Goal: Task Accomplishment & Management: Complete application form

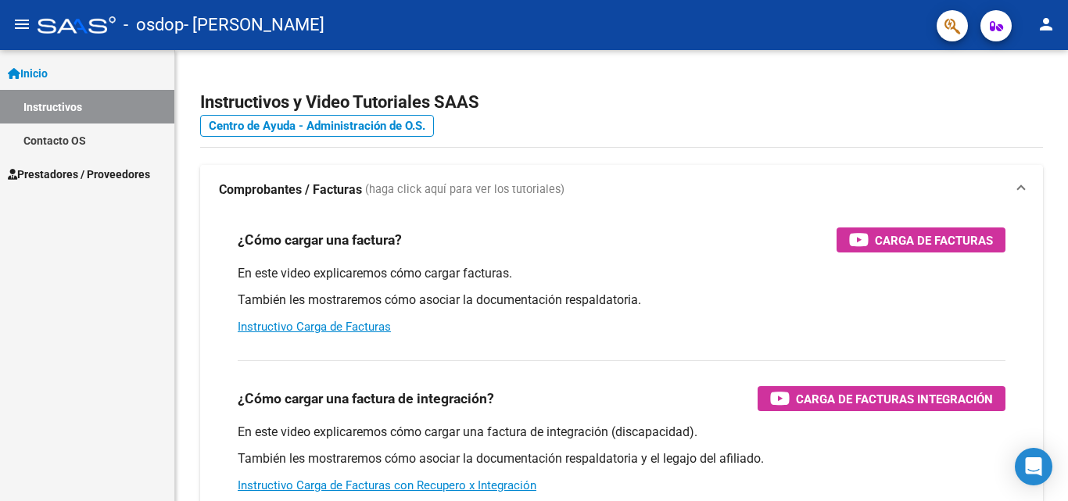
click at [84, 169] on span "Prestadores / Proveedores" at bounding box center [79, 174] width 142 height 17
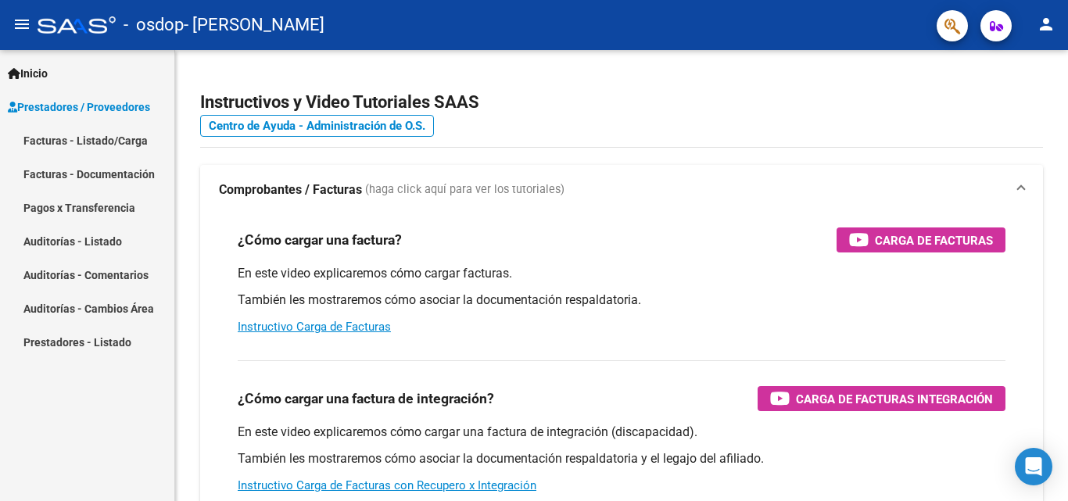
click at [96, 147] on link "Facturas - Listado/Carga" at bounding box center [87, 141] width 174 height 34
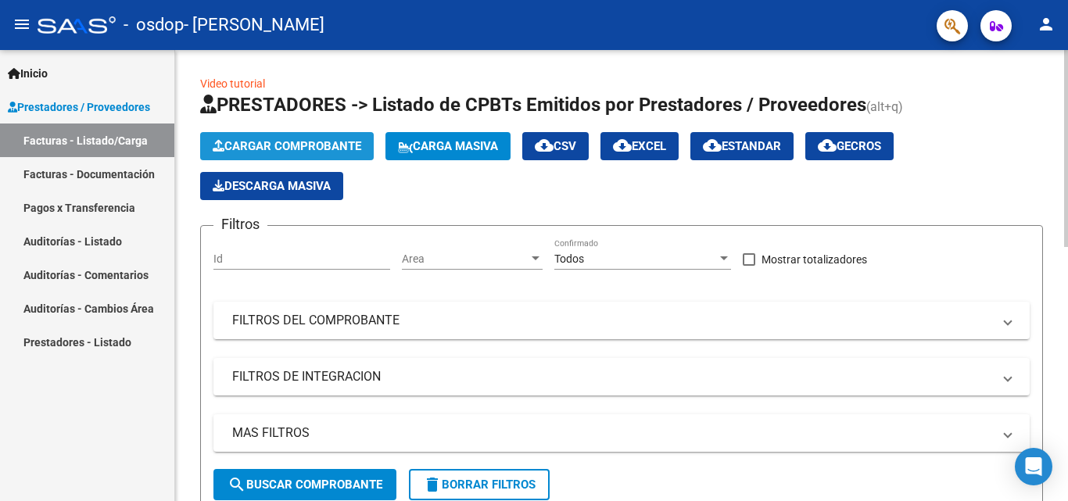
click at [309, 148] on span "Cargar Comprobante" at bounding box center [287, 146] width 149 height 14
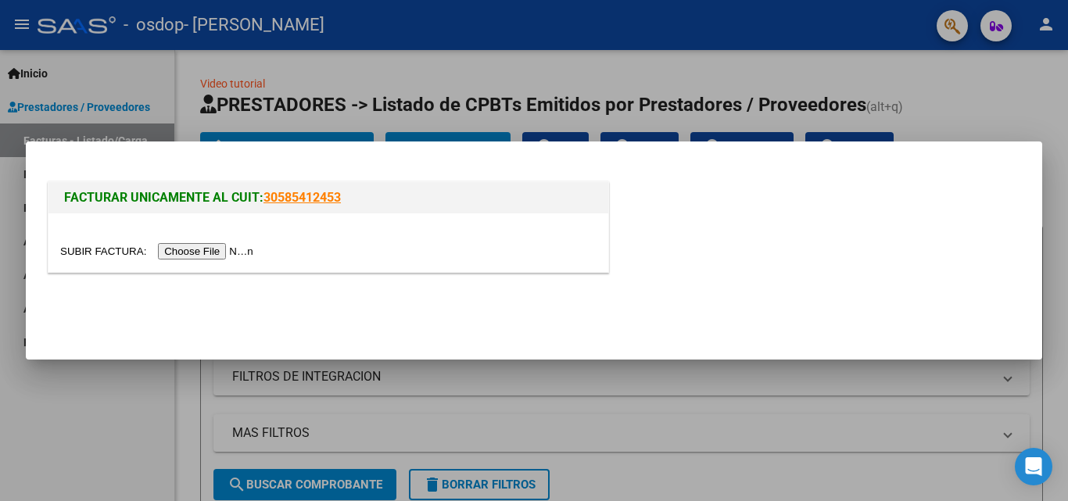
click at [198, 249] on input "file" at bounding box center [159, 251] width 198 height 16
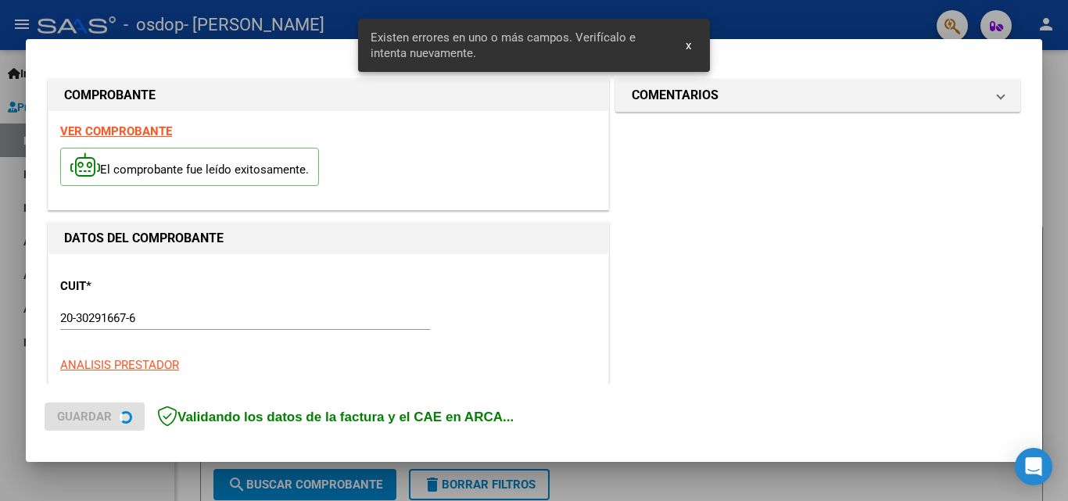
scroll to position [382, 0]
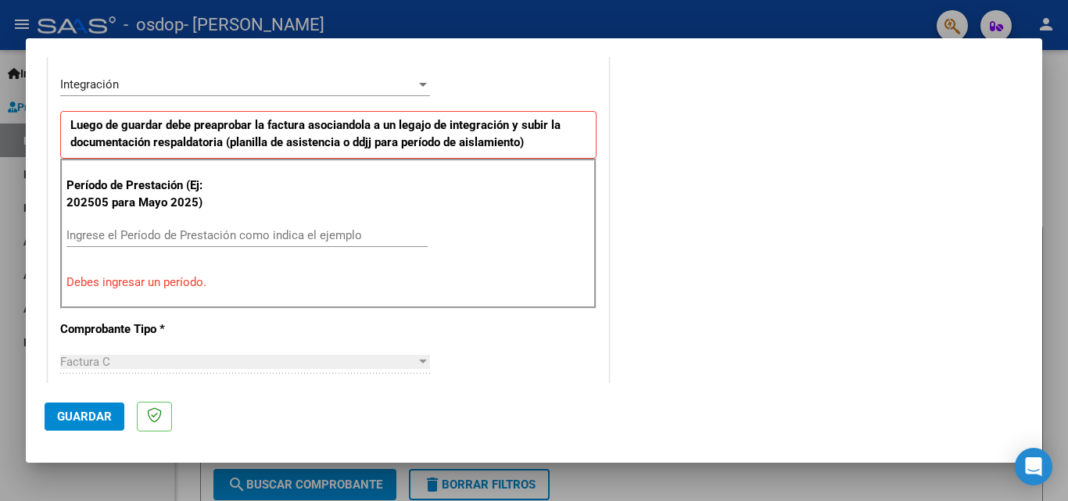
click at [650, 222] on div "COMENTARIOS Comentarios del Prestador / Gerenciador:" at bounding box center [817, 391] width 411 height 1399
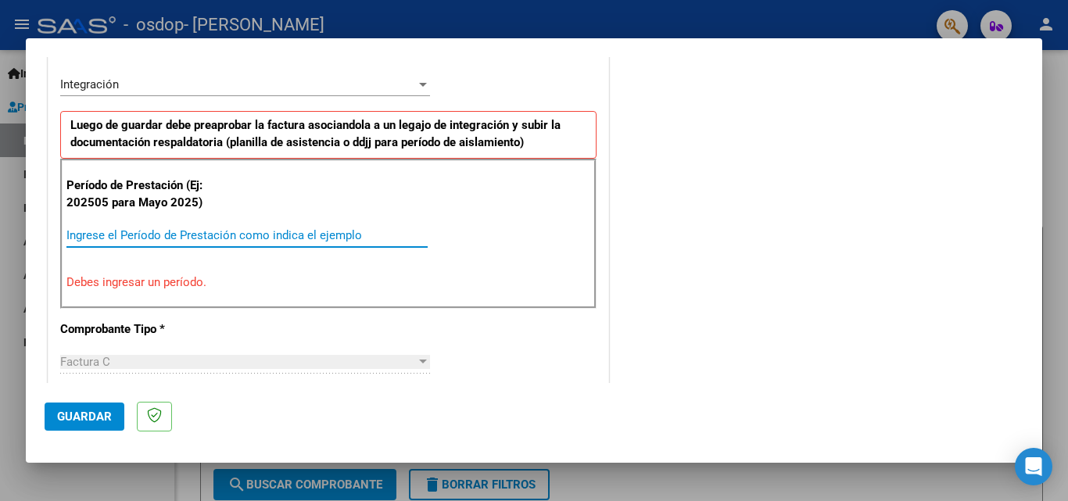
click at [134, 233] on input "Ingrese el Período de Prestación como indica el ejemplo" at bounding box center [246, 235] width 361 height 14
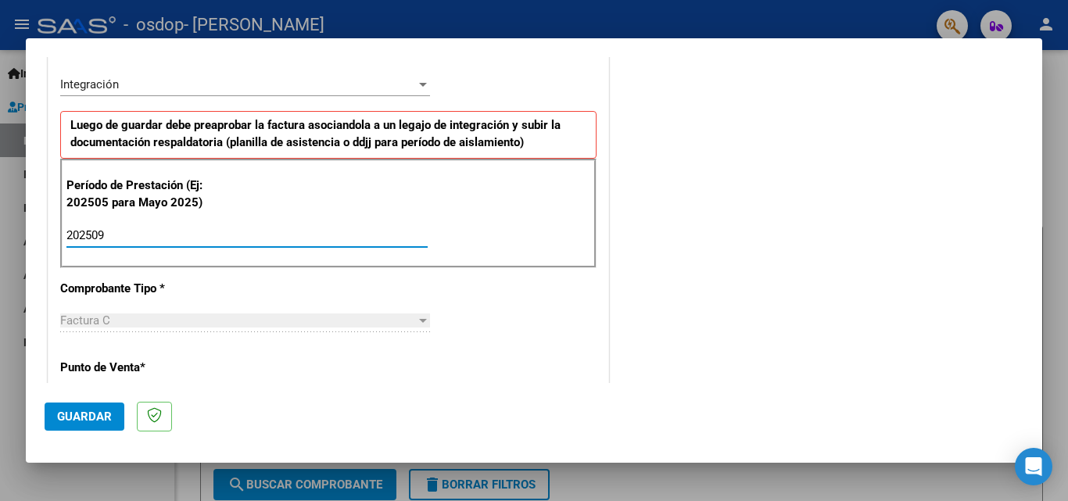
type input "202509"
click at [680, 241] on div "COMENTARIOS Comentarios del Prestador / Gerenciador:" at bounding box center [817, 371] width 411 height 1359
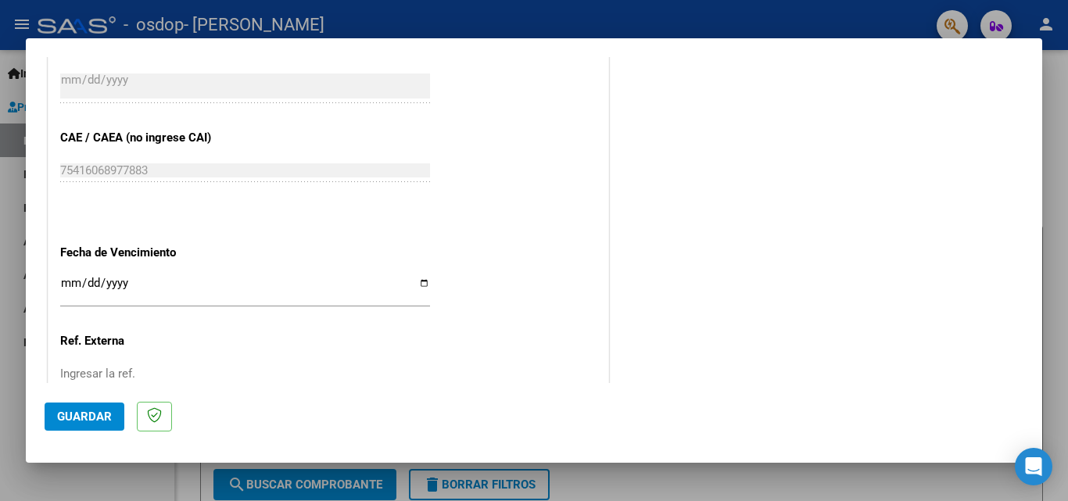
scroll to position [1016, 0]
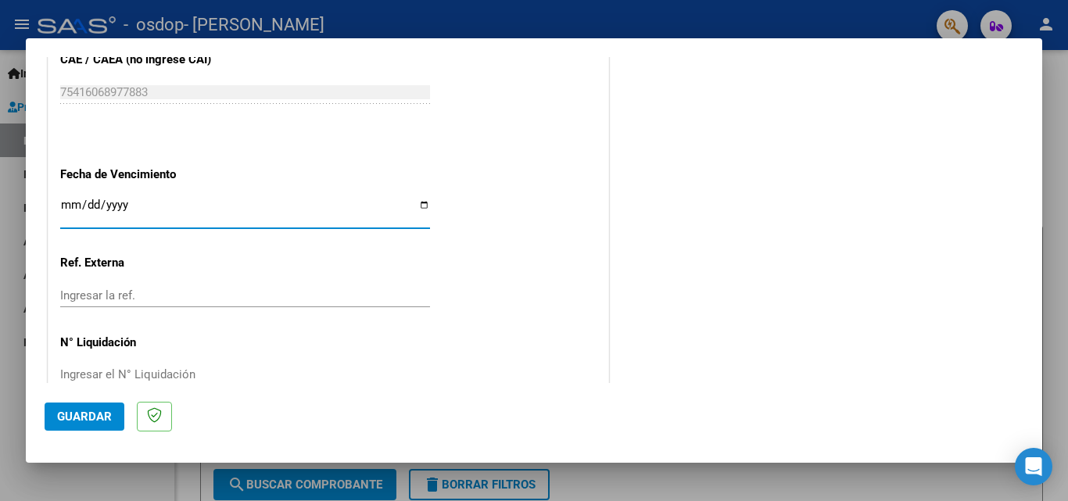
click at [418, 204] on input "Ingresar la fecha" at bounding box center [245, 211] width 370 height 25
type input "[DATE]"
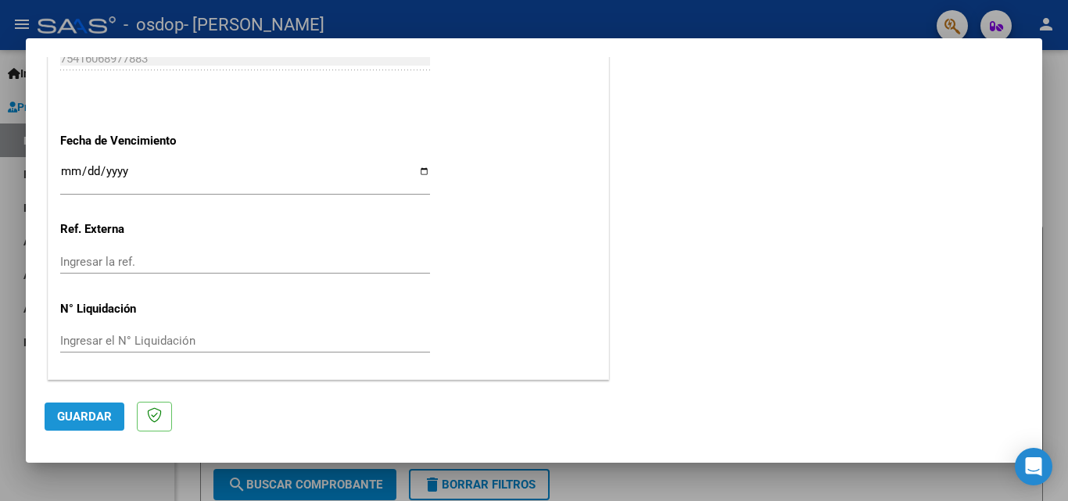
click at [94, 415] on span "Guardar" at bounding box center [84, 417] width 55 height 14
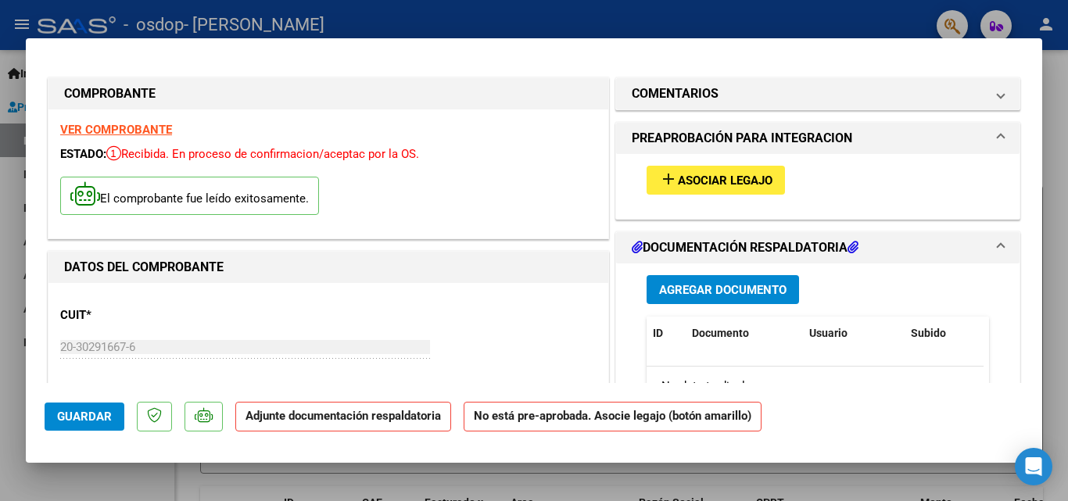
scroll to position [78, 0]
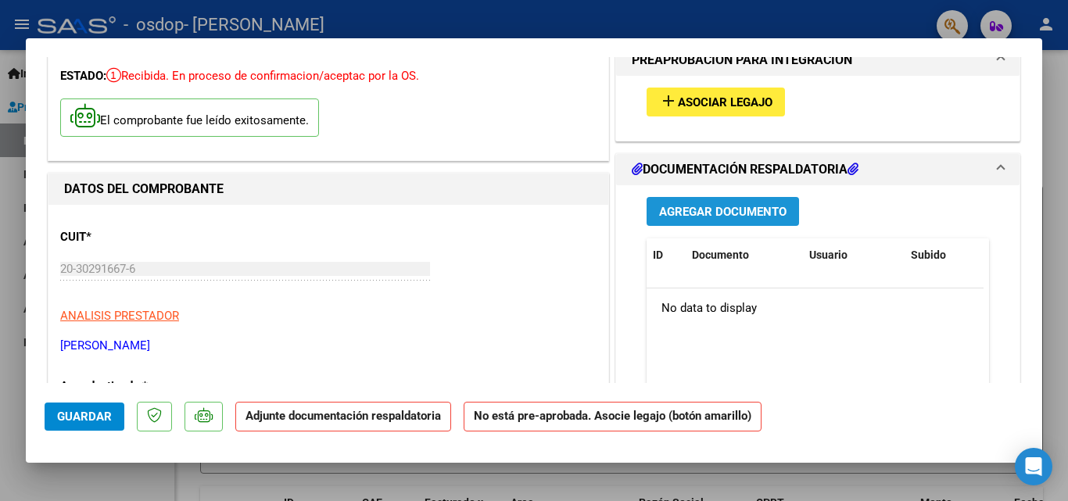
click at [736, 218] on span "Agregar Documento" at bounding box center [722, 212] width 127 height 14
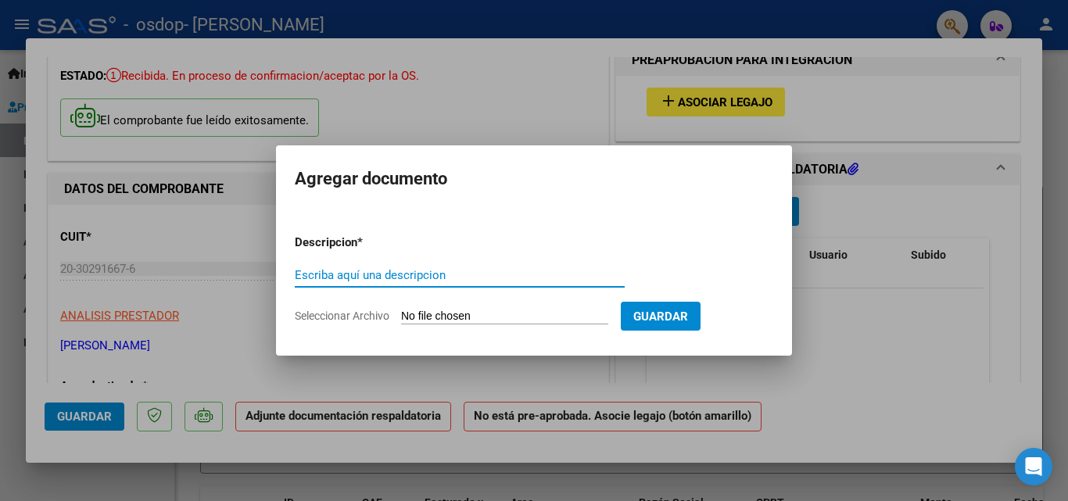
click at [390, 268] on input "Escriba aquí una descripcion" at bounding box center [460, 275] width 330 height 14
type input "PLANILLA ASISTENCA"
click at [593, 311] on input "Seleccionar Archivo" at bounding box center [504, 317] width 207 height 15
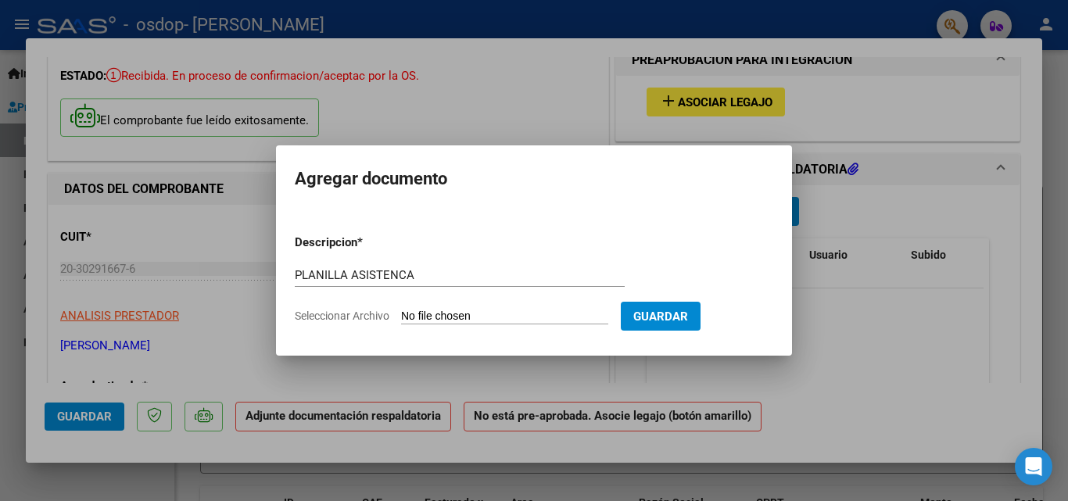
type input "C:\fakepath\2025.09 - ASIST.pdf"
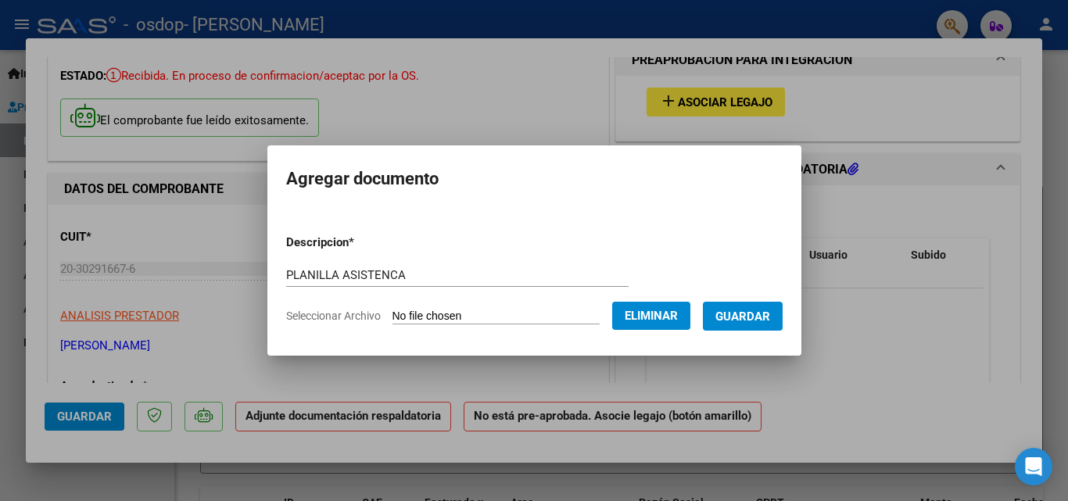
click at [782, 318] on button "Guardar" at bounding box center [743, 316] width 80 height 29
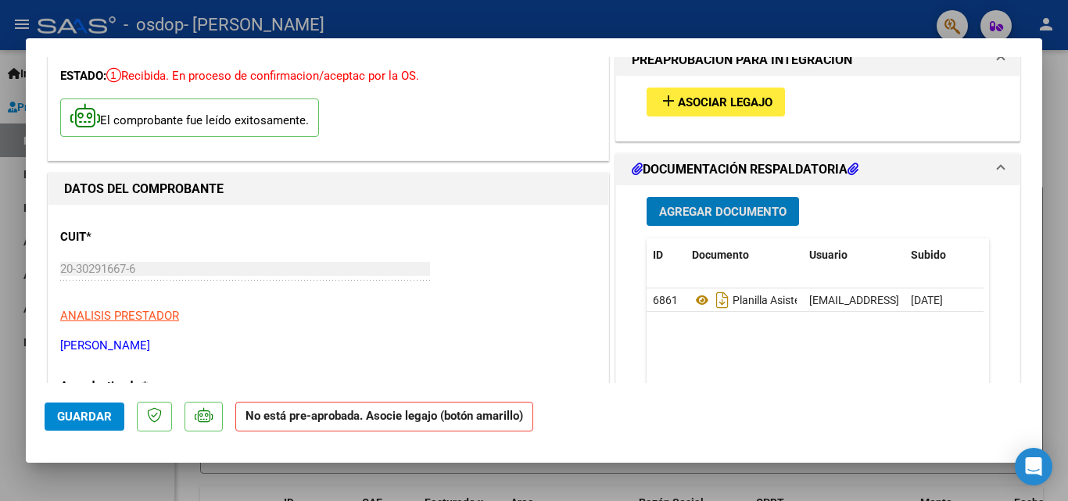
scroll to position [0, 0]
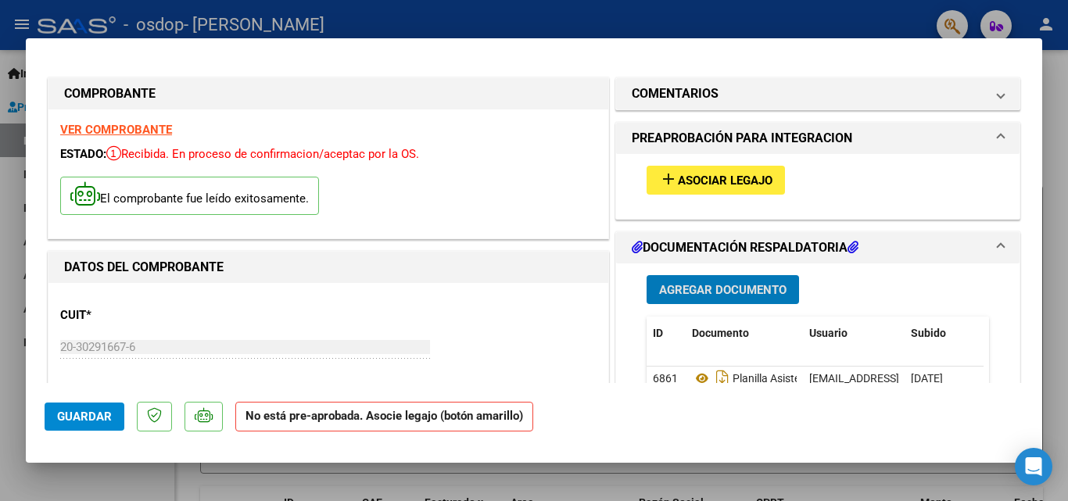
click at [704, 180] on span "Asociar Legajo" at bounding box center [725, 181] width 95 height 14
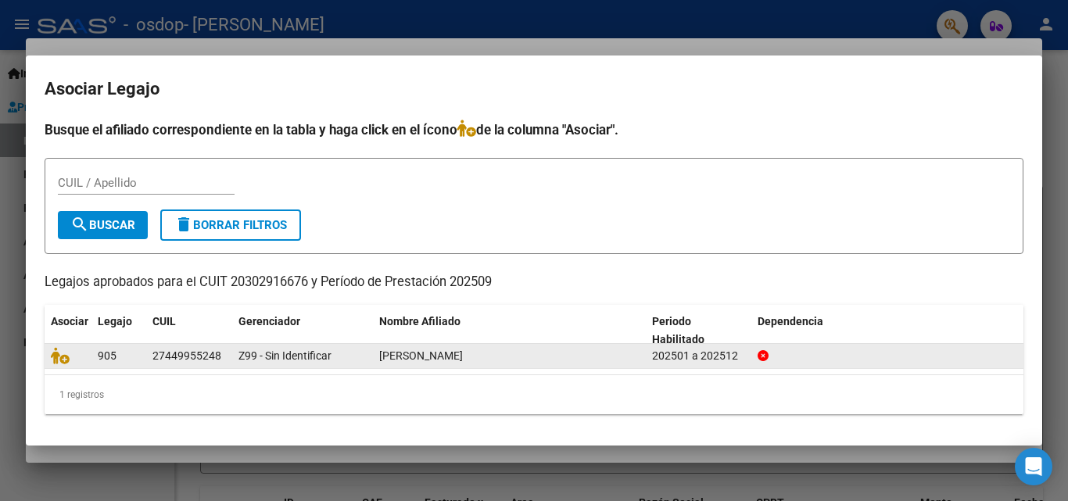
click at [90, 359] on datatable-body-cell at bounding box center [68, 356] width 47 height 24
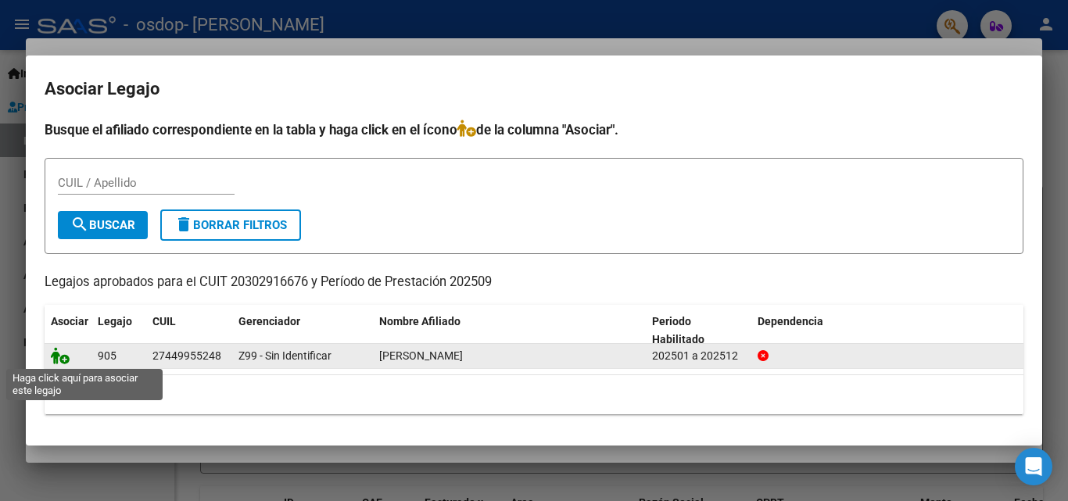
click at [66, 360] on icon at bounding box center [60, 355] width 19 height 17
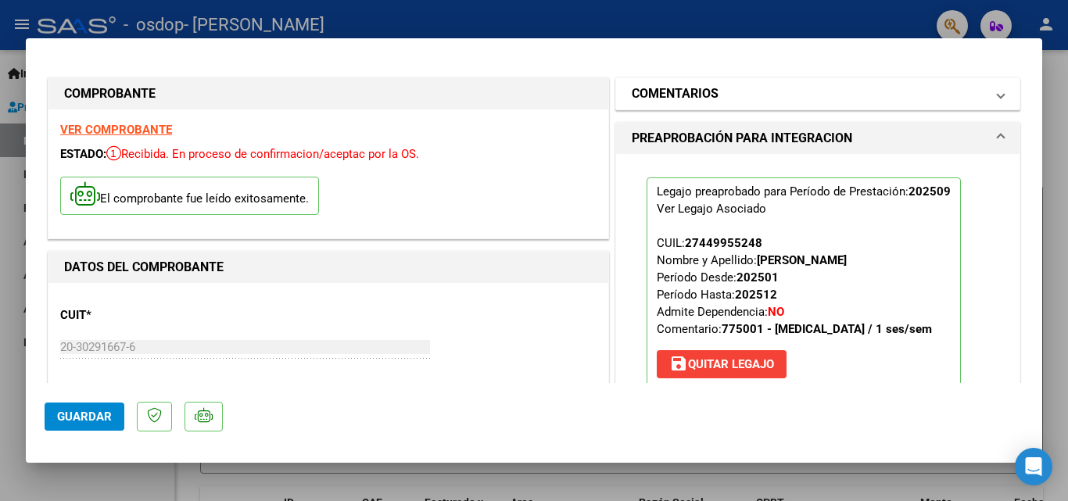
click at [736, 92] on mat-panel-title "COMENTARIOS" at bounding box center [808, 93] width 353 height 19
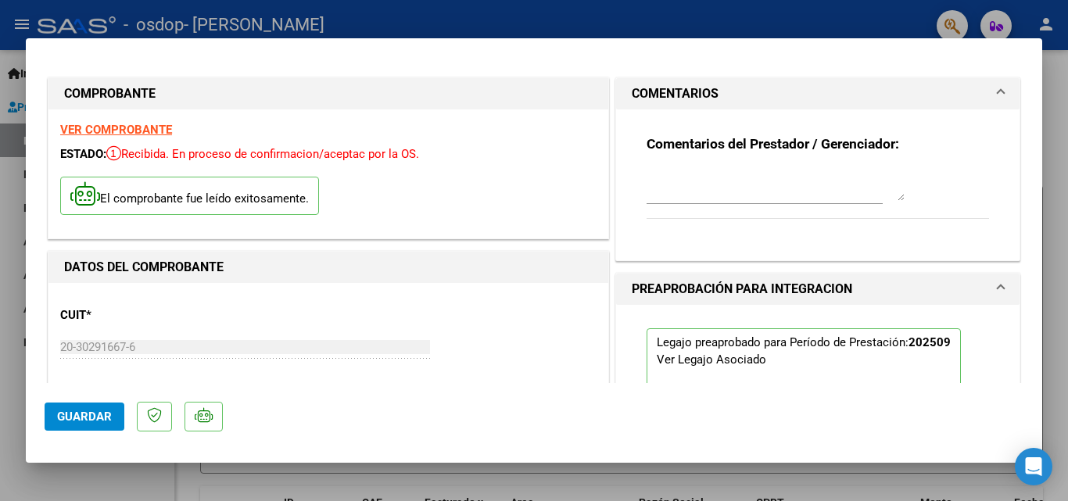
click at [736, 92] on mat-panel-title "COMENTARIOS" at bounding box center [808, 93] width 353 height 19
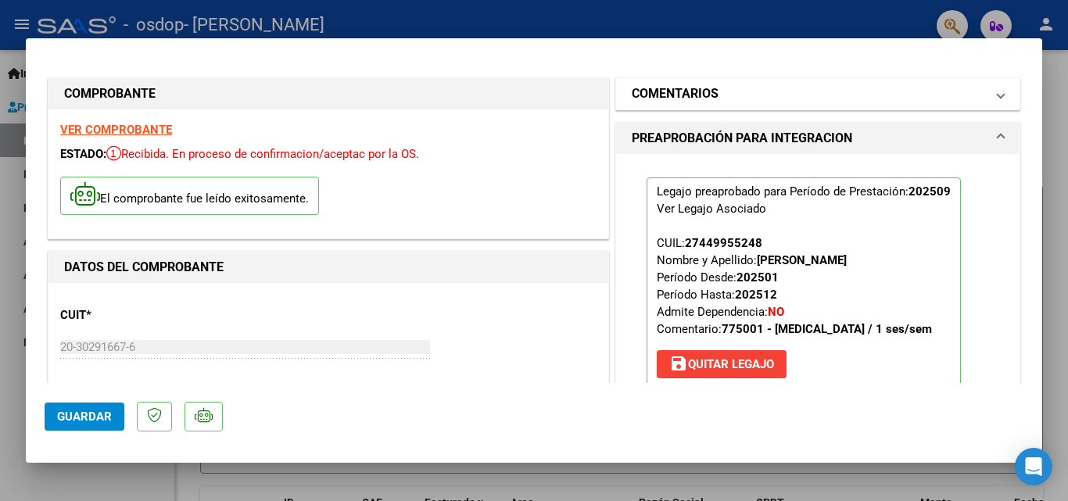
click at [742, 88] on mat-panel-title "COMENTARIOS" at bounding box center [808, 93] width 353 height 19
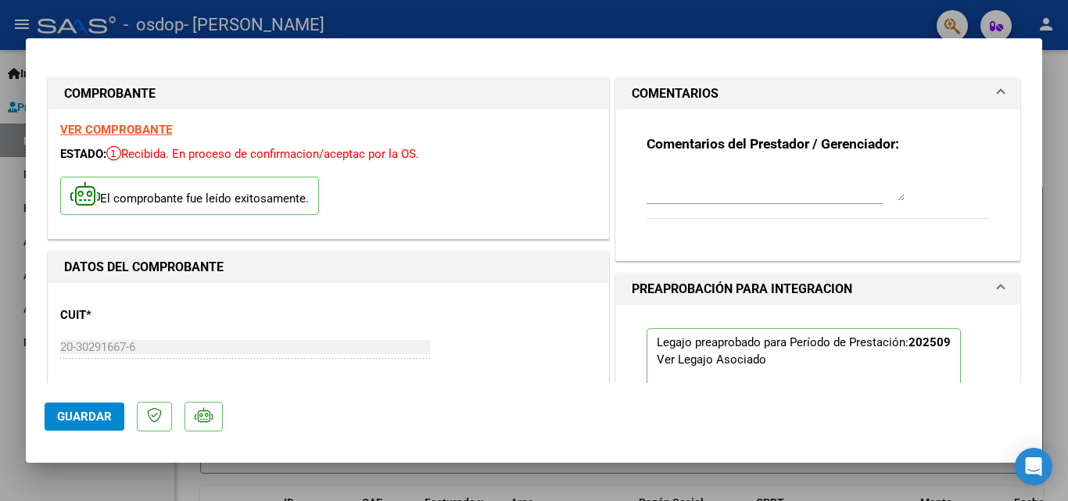
click at [708, 193] on textarea at bounding box center [775, 185] width 258 height 31
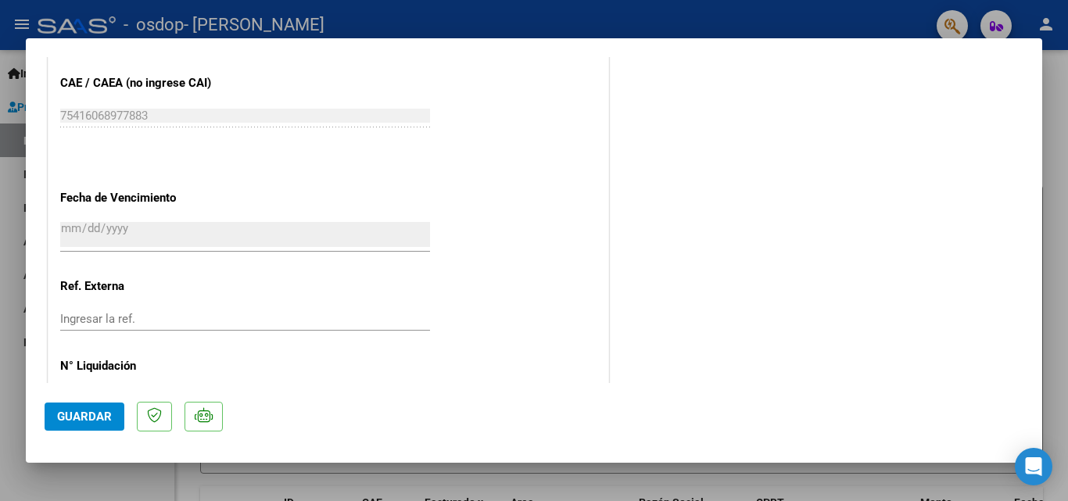
scroll to position [1073, 0]
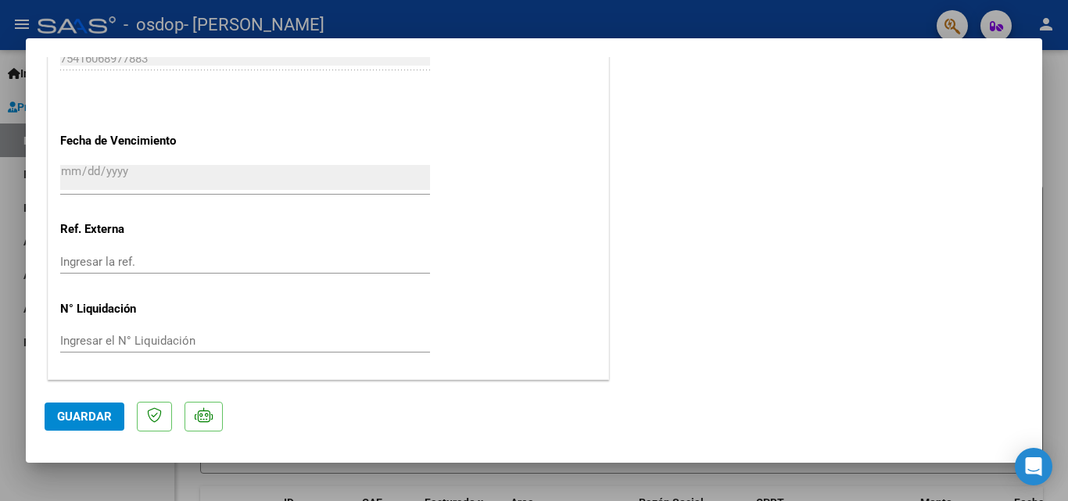
type textarea "POR FAVOR REVISAR QUE EN SISTEMA APARECE 1 SESION SEMANAL Y SON [DEMOGRAPHIC_DA…"
click at [105, 415] on span "Guardar" at bounding box center [84, 417] width 55 height 14
click at [91, 418] on span "Guardar" at bounding box center [84, 417] width 55 height 14
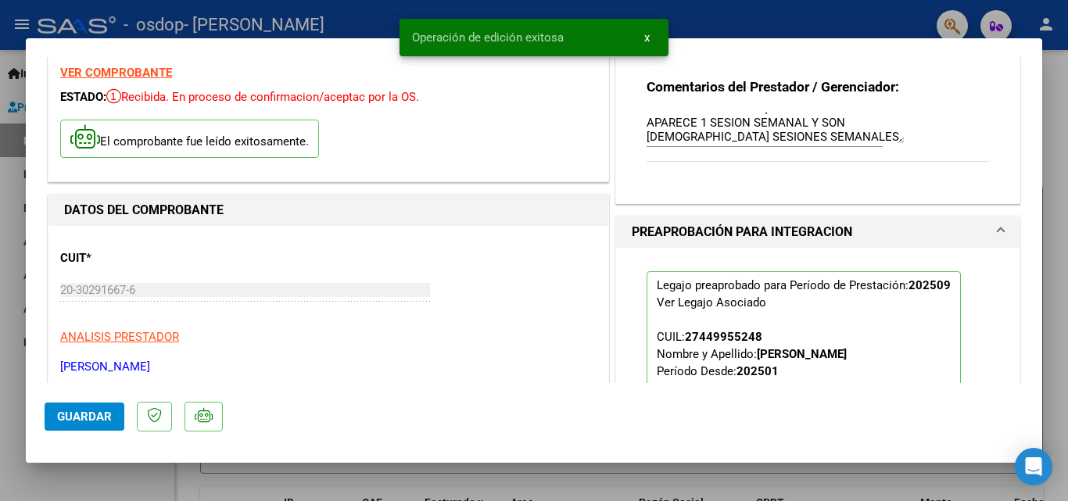
scroll to position [0, 0]
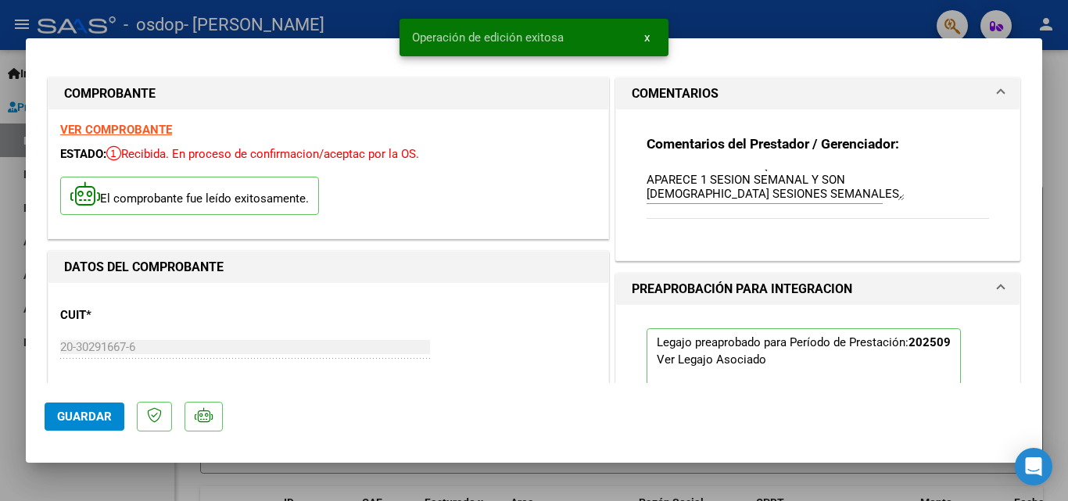
click at [1056, 280] on div at bounding box center [534, 250] width 1068 height 501
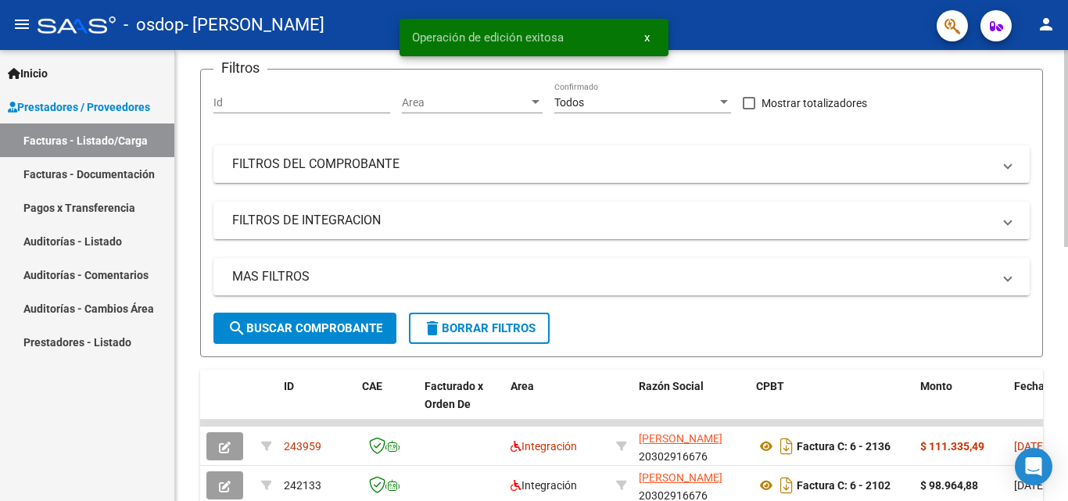
scroll to position [313, 0]
